Goal: Find contact information: Find contact information

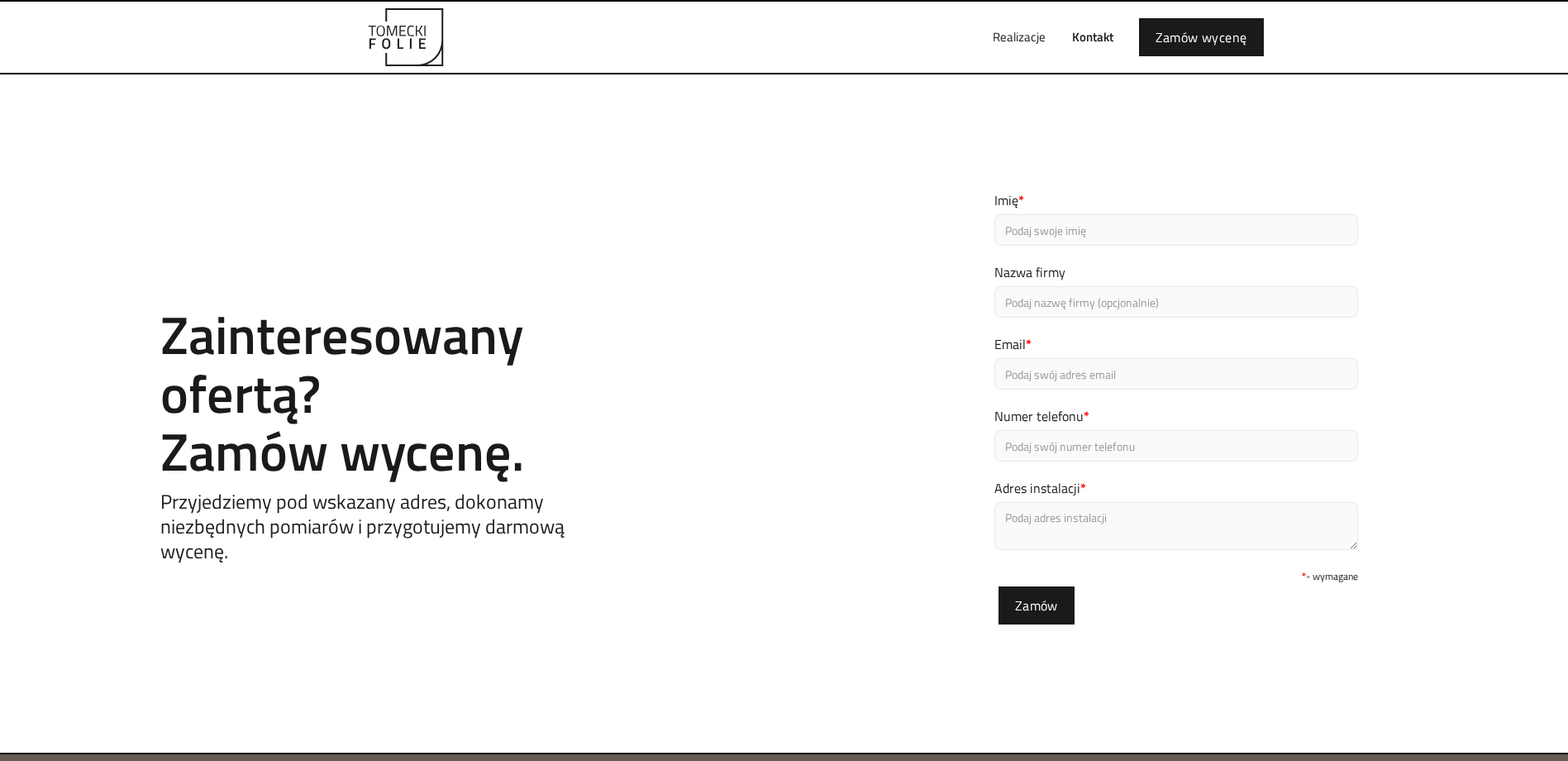
drag, startPoint x: 732, startPoint y: 276, endPoint x: 723, endPoint y: 271, distance: 10.3
click at [727, 273] on div "Contact Zainteresowany ofertą? Zamów wycenę. Przyjedziemy pod wskazany adres, d…" at bounding box center [784, 414] width 1568 height 513
drag, startPoint x: 394, startPoint y: 48, endPoint x: 406, endPoint y: 77, distance: 31.4
click at [393, 48] on img "home" at bounding box center [406, 37] width 182 height 58
